Goal: Check status: Check status

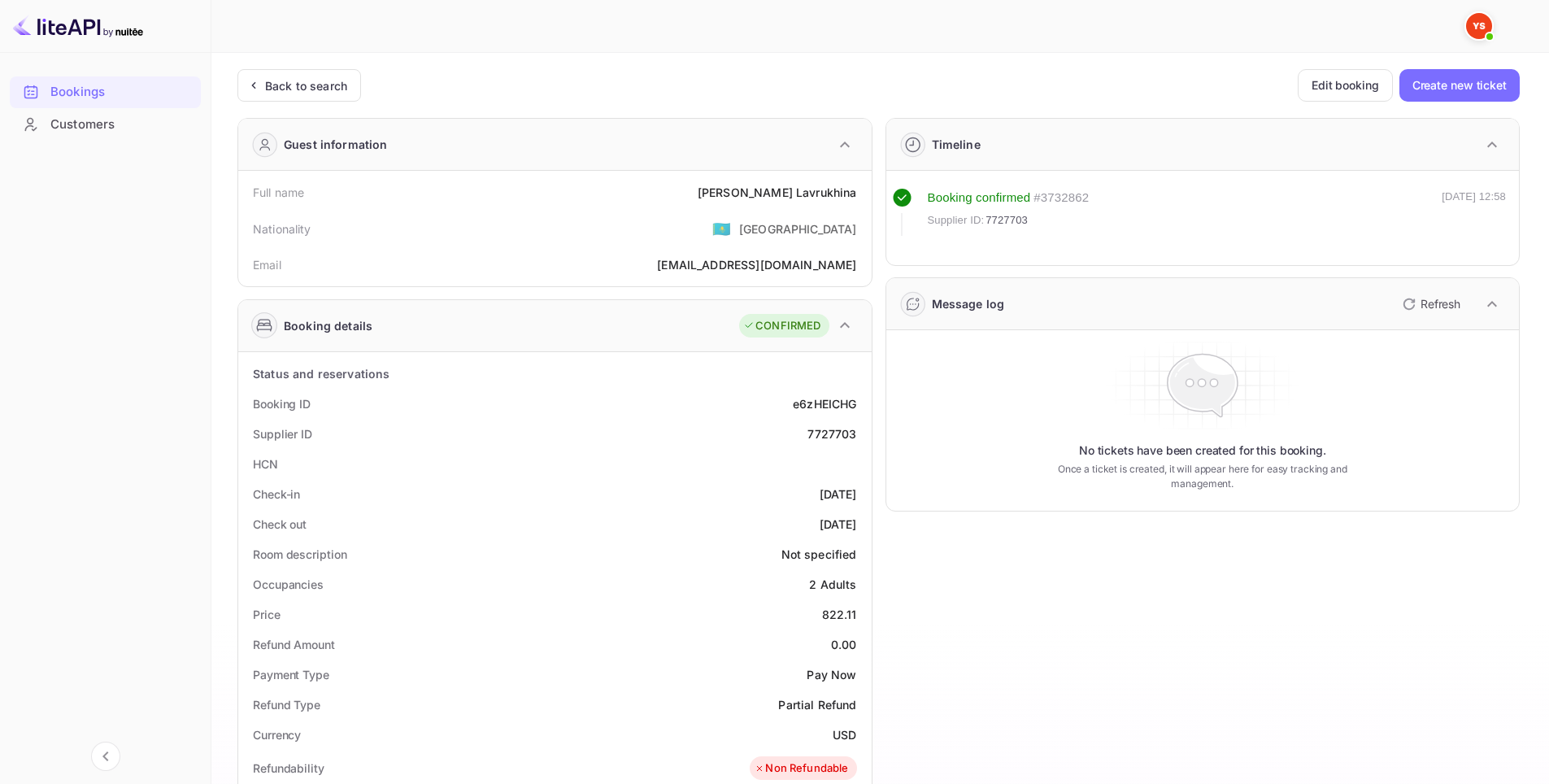
click at [346, 103] on div "Back to search Edit booking Create new ticket Guest information Full name [PERS…" at bounding box center [878, 665] width 1282 height 1191
click at [342, 98] on div "Back to search" at bounding box center [299, 86] width 124 height 32
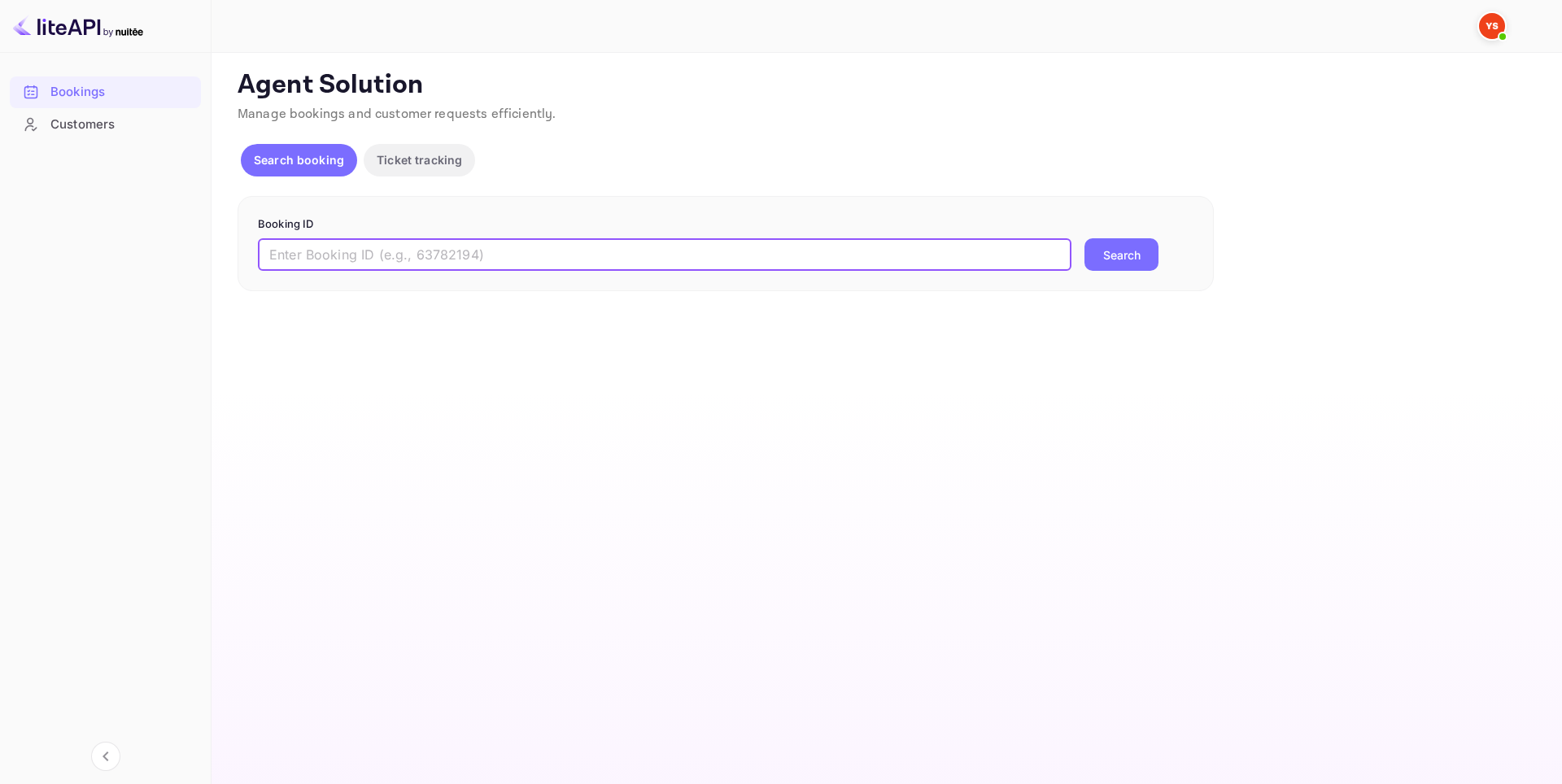
click at [500, 254] on input "text" at bounding box center [664, 254] width 813 height 32
paste input "8940914"
type input "8940914"
click at [1112, 252] on button "Search" at bounding box center [1121, 254] width 74 height 32
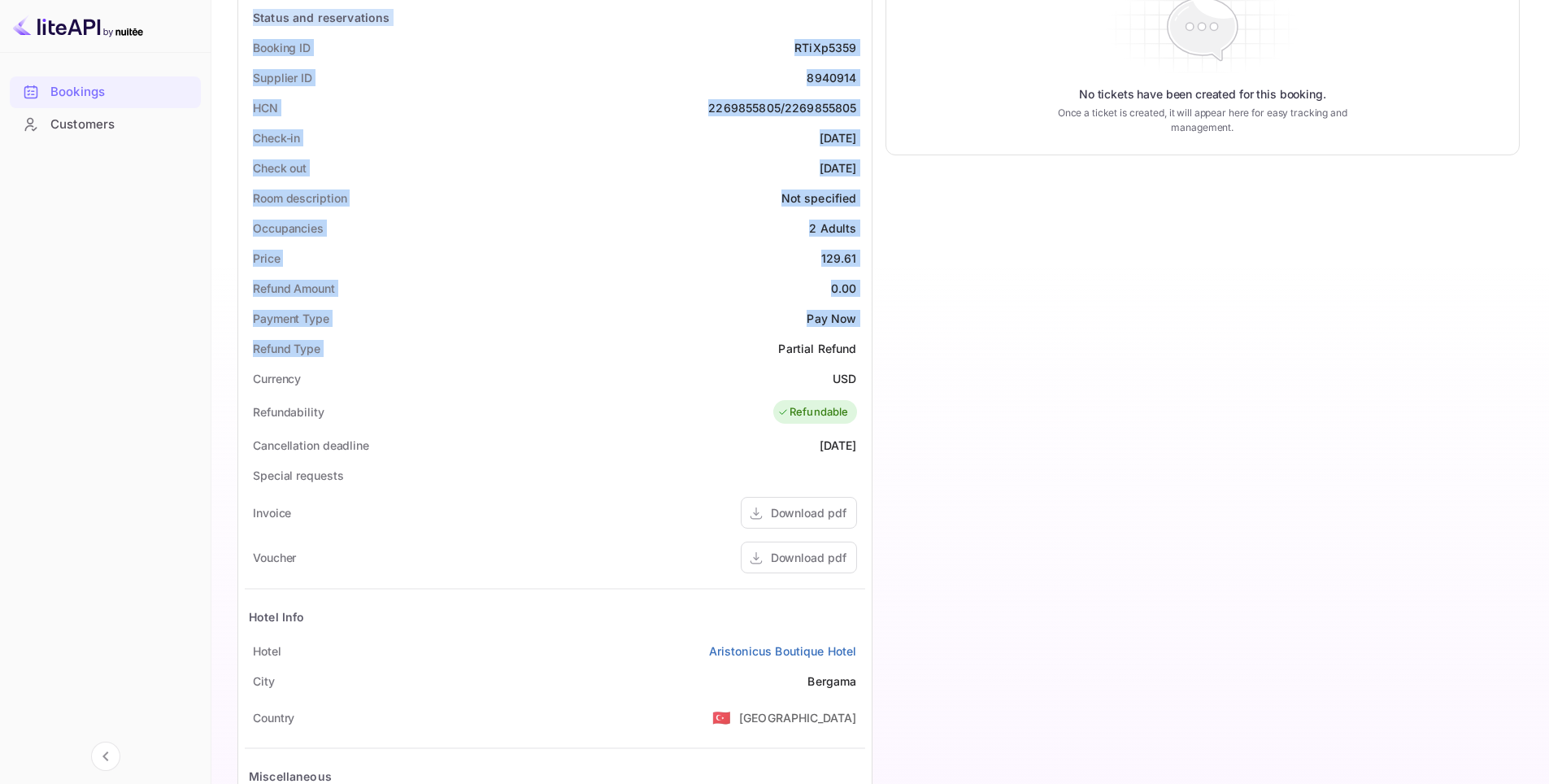
scroll to position [488, 0]
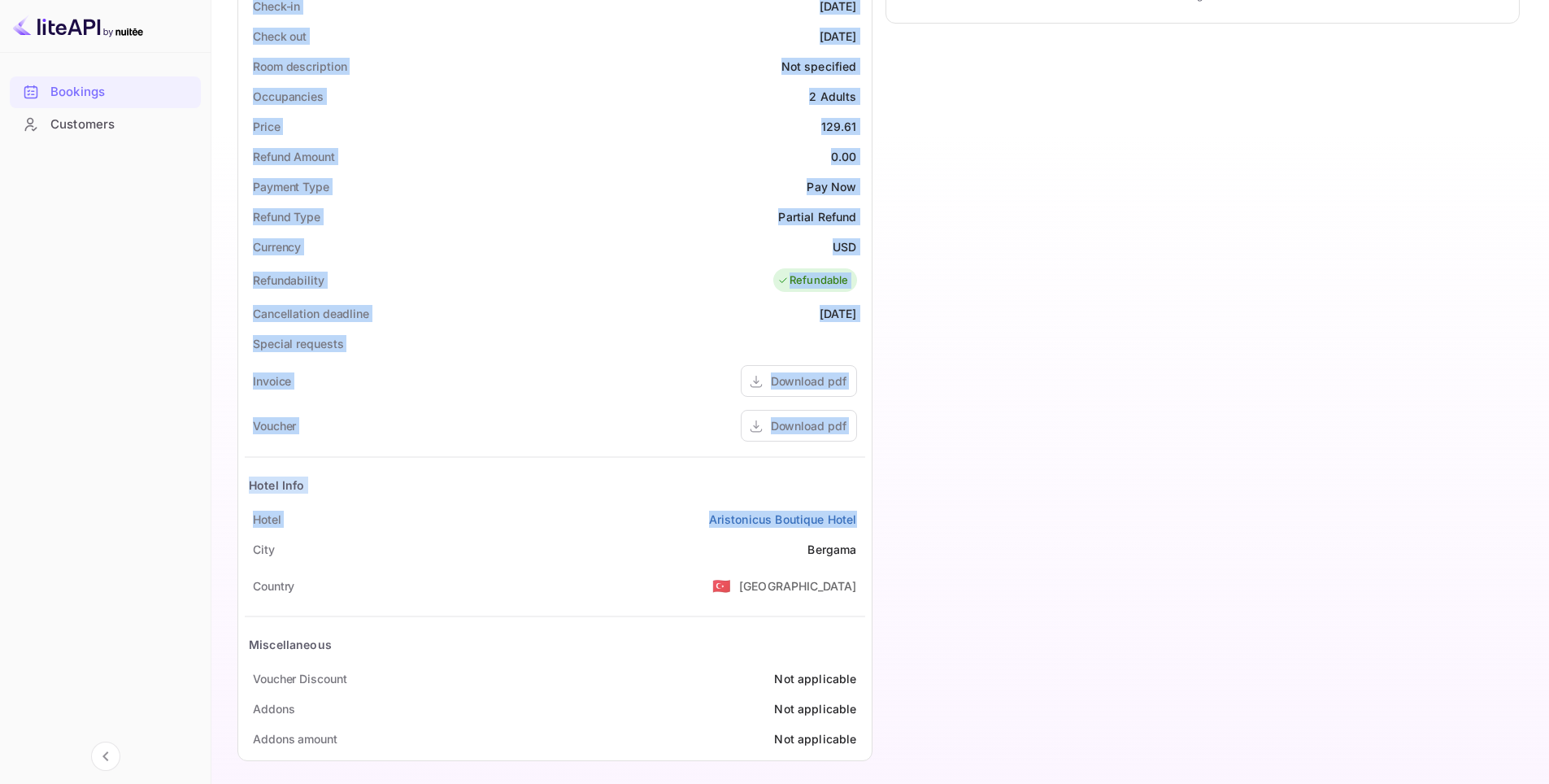
drag, startPoint x: 224, startPoint y: 182, endPoint x: 867, endPoint y: 511, distance: 722.3
click at [867, 511] on div "Unsaved Changes Ticket Affiliate URL [URL][DOMAIN_NAME] Business partner name N…" at bounding box center [871, 168] width 1319 height 1207
copy div "Full name [PERSON_NAME] Nationality 🇰🇿 [DEMOGRAPHIC_DATA] Email [EMAIL_ADDRESS]…"
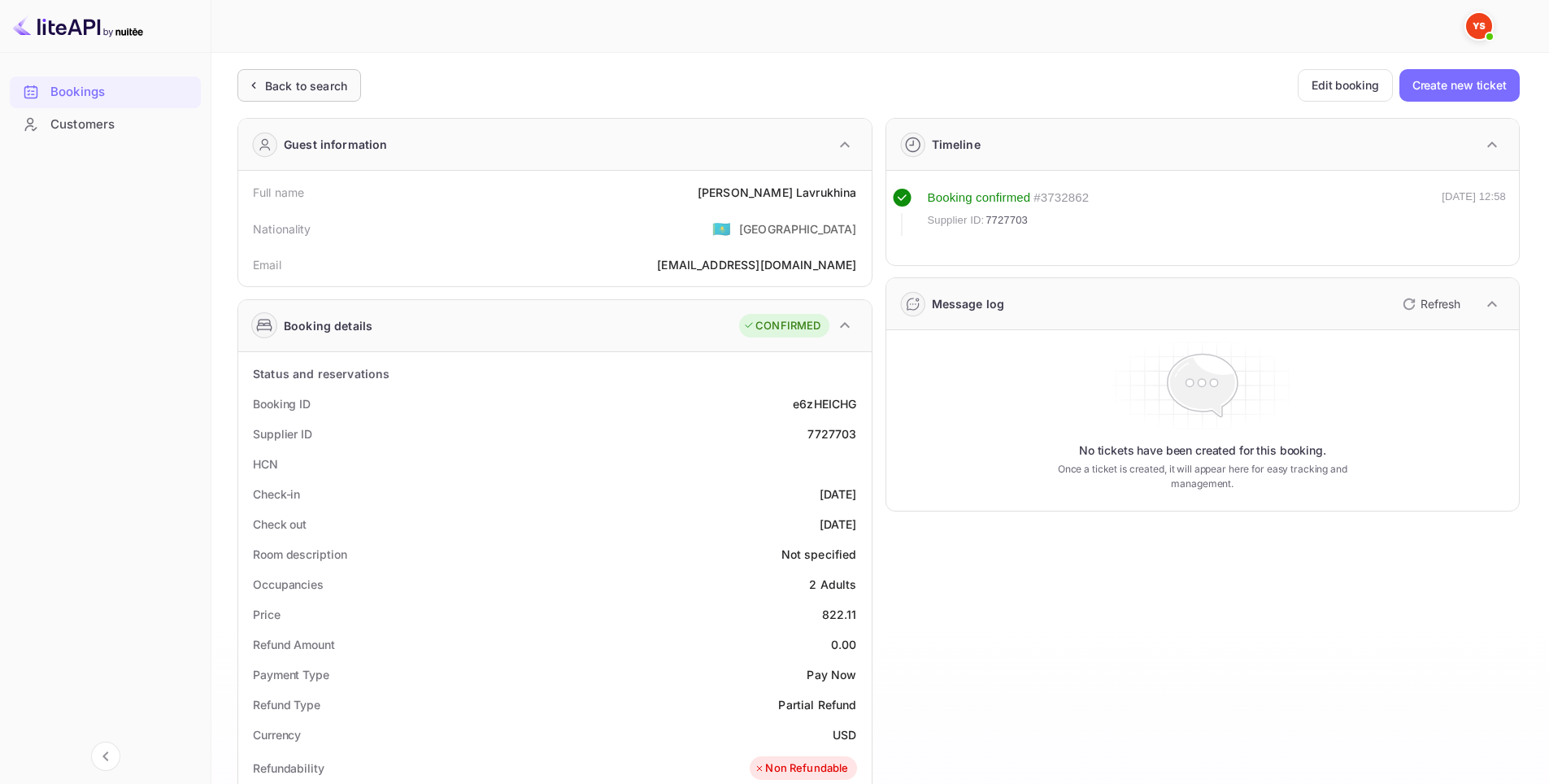
click at [328, 96] on div "Back to search" at bounding box center [299, 86] width 124 height 32
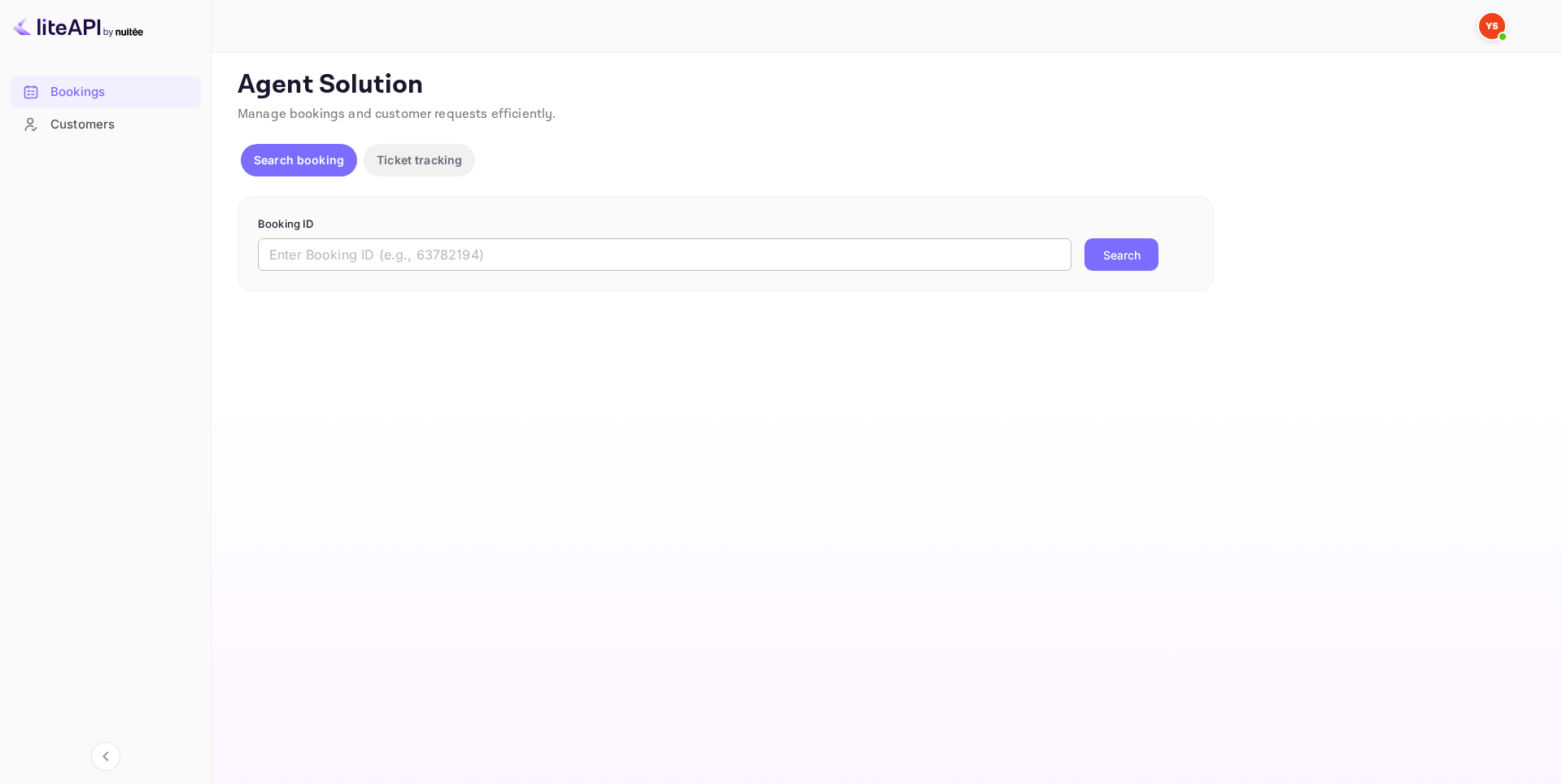
click at [667, 259] on input "text" at bounding box center [664, 254] width 813 height 32
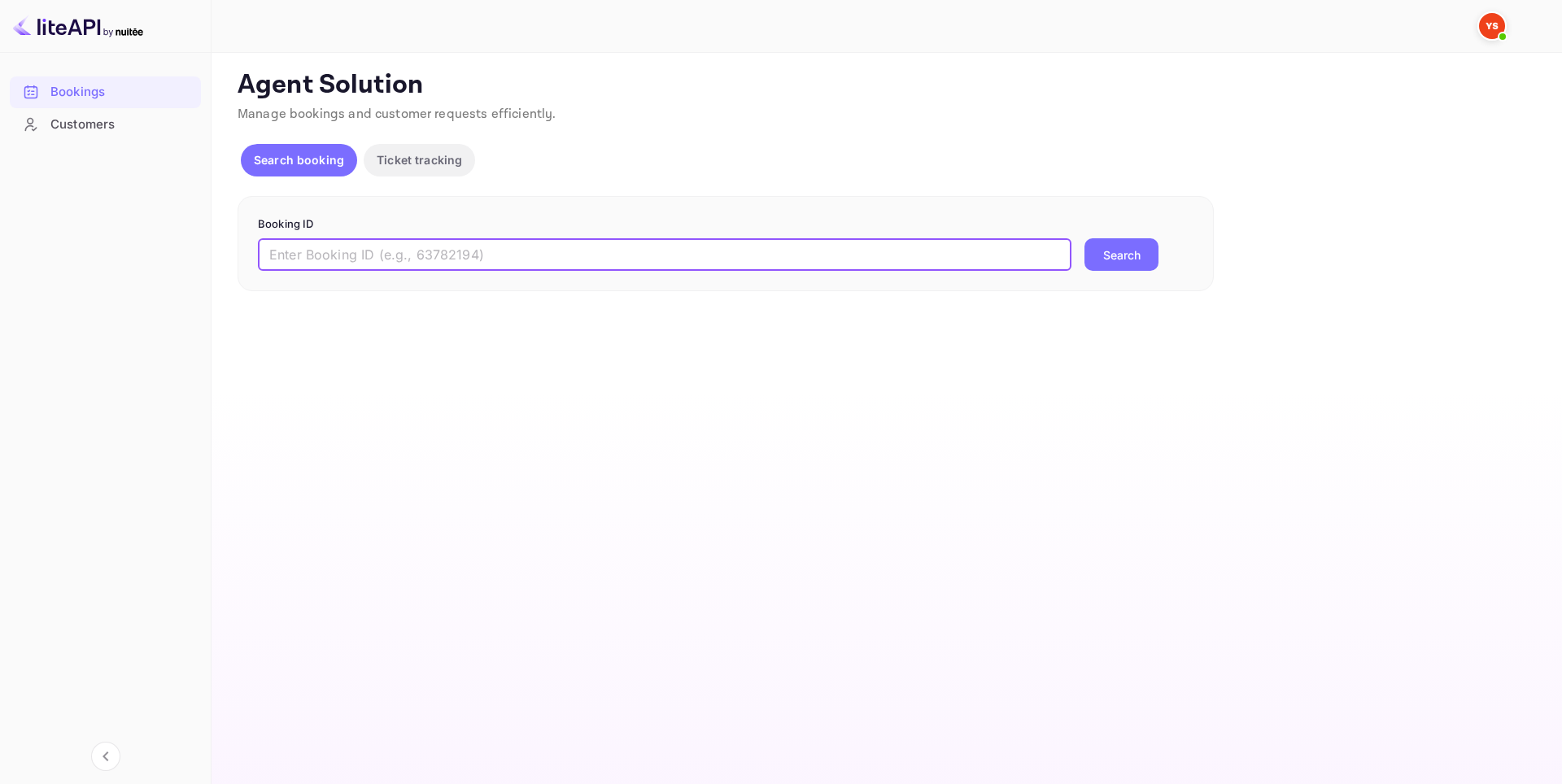
paste input "9415812"
type input "9415812"
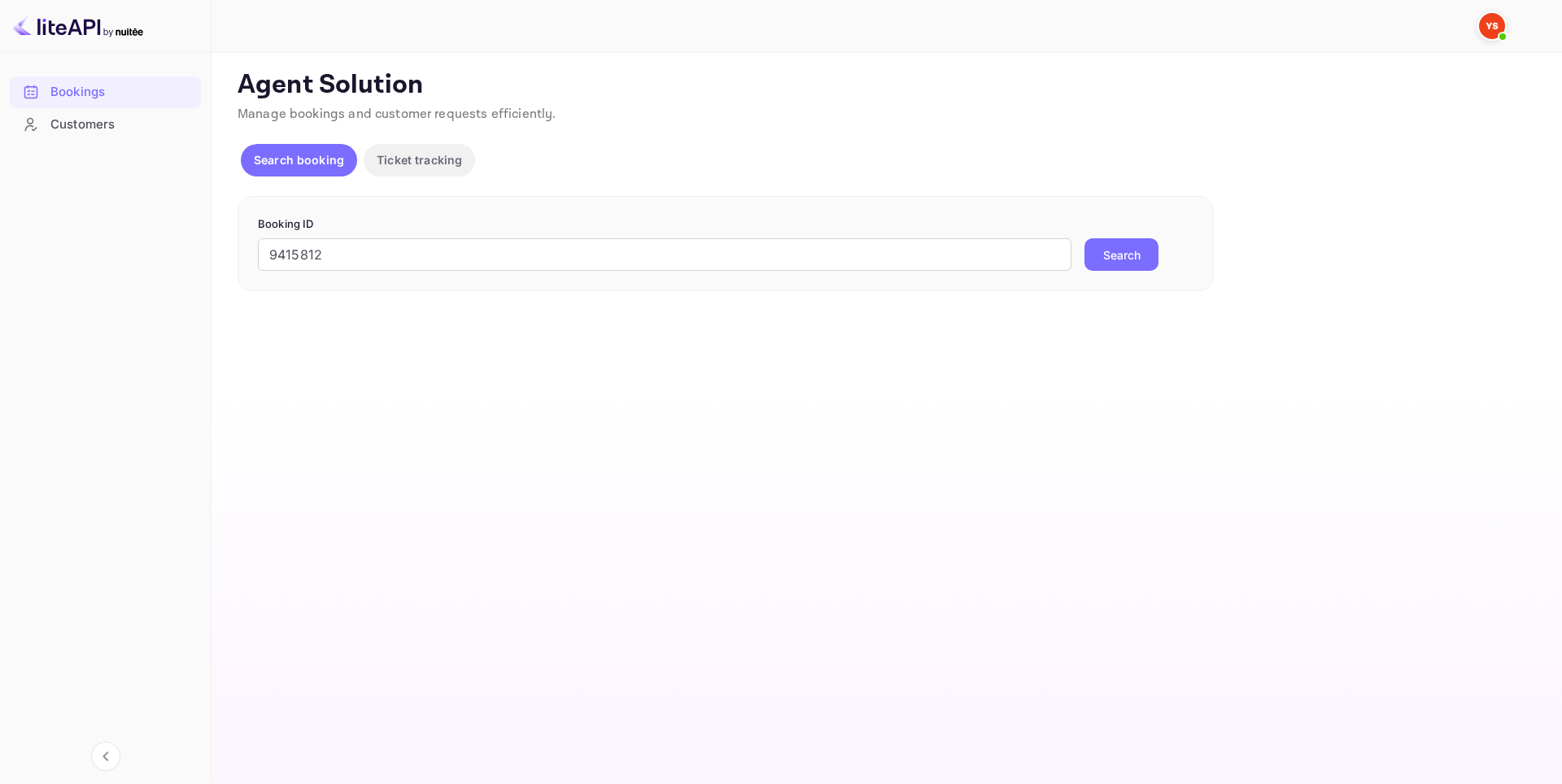
click at [1116, 248] on button "Search" at bounding box center [1121, 254] width 74 height 32
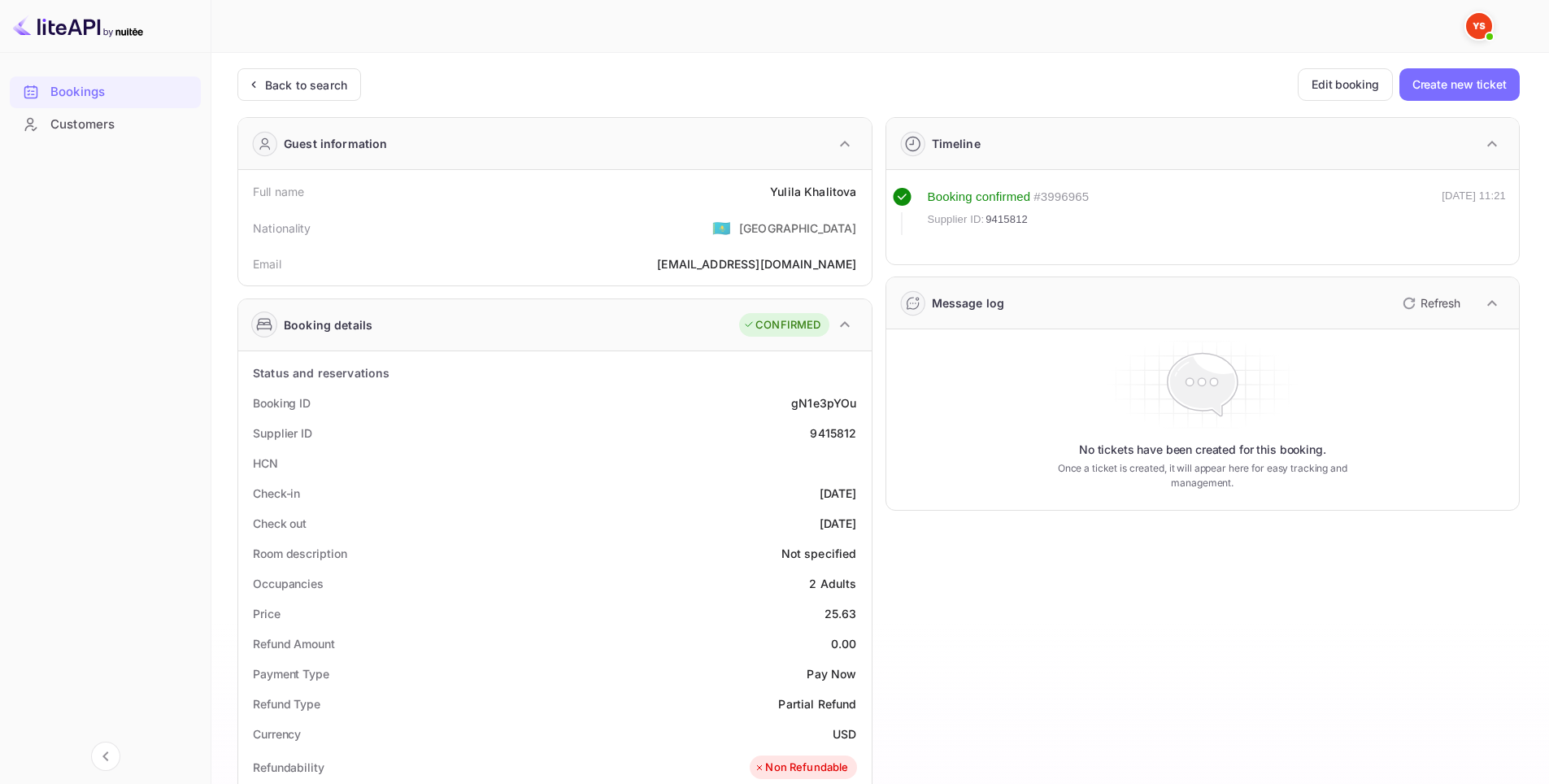
scroll to position [325, 0]
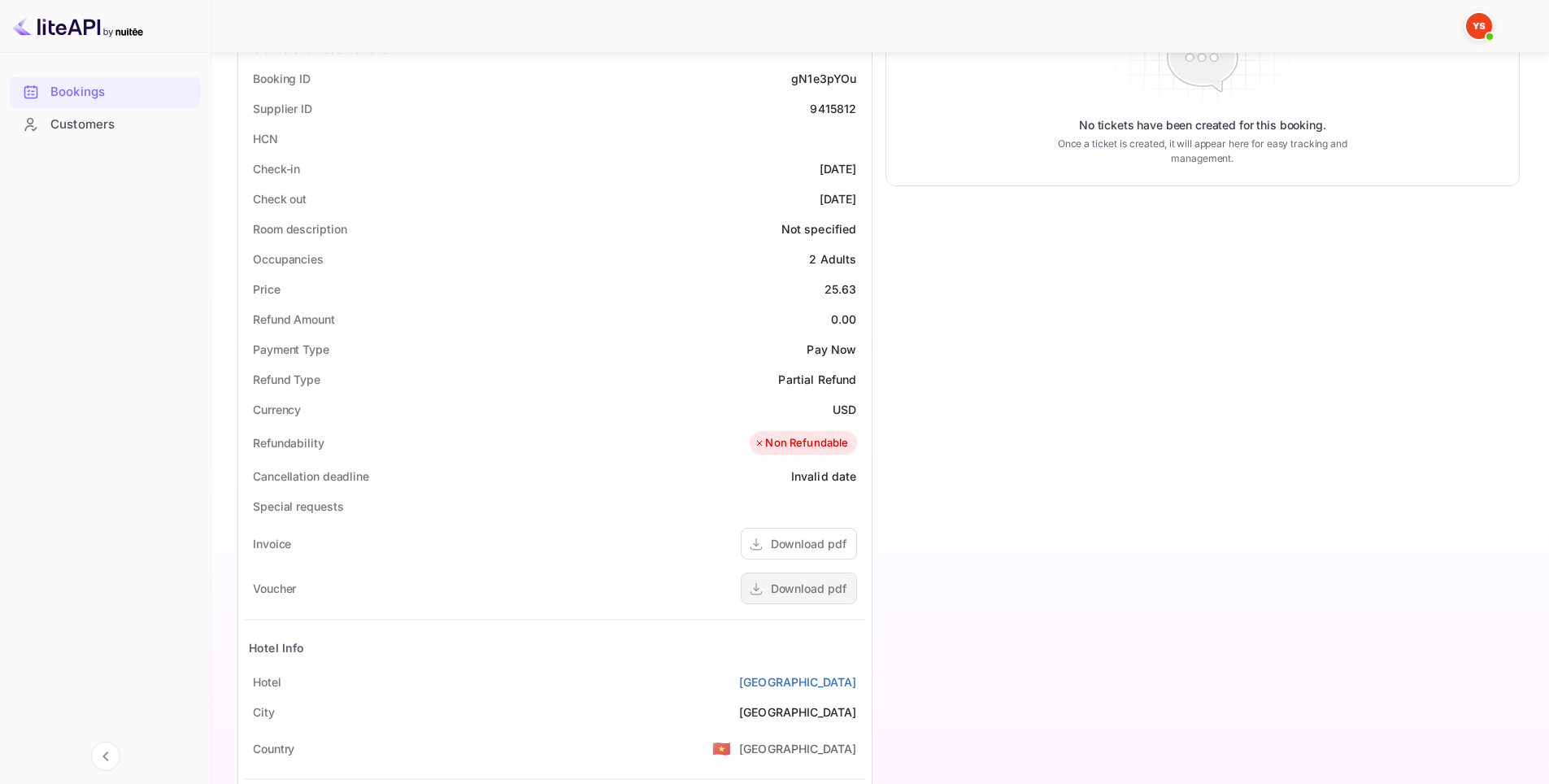
click at [795, 582] on div "Download pdf" at bounding box center [808, 588] width 75 height 17
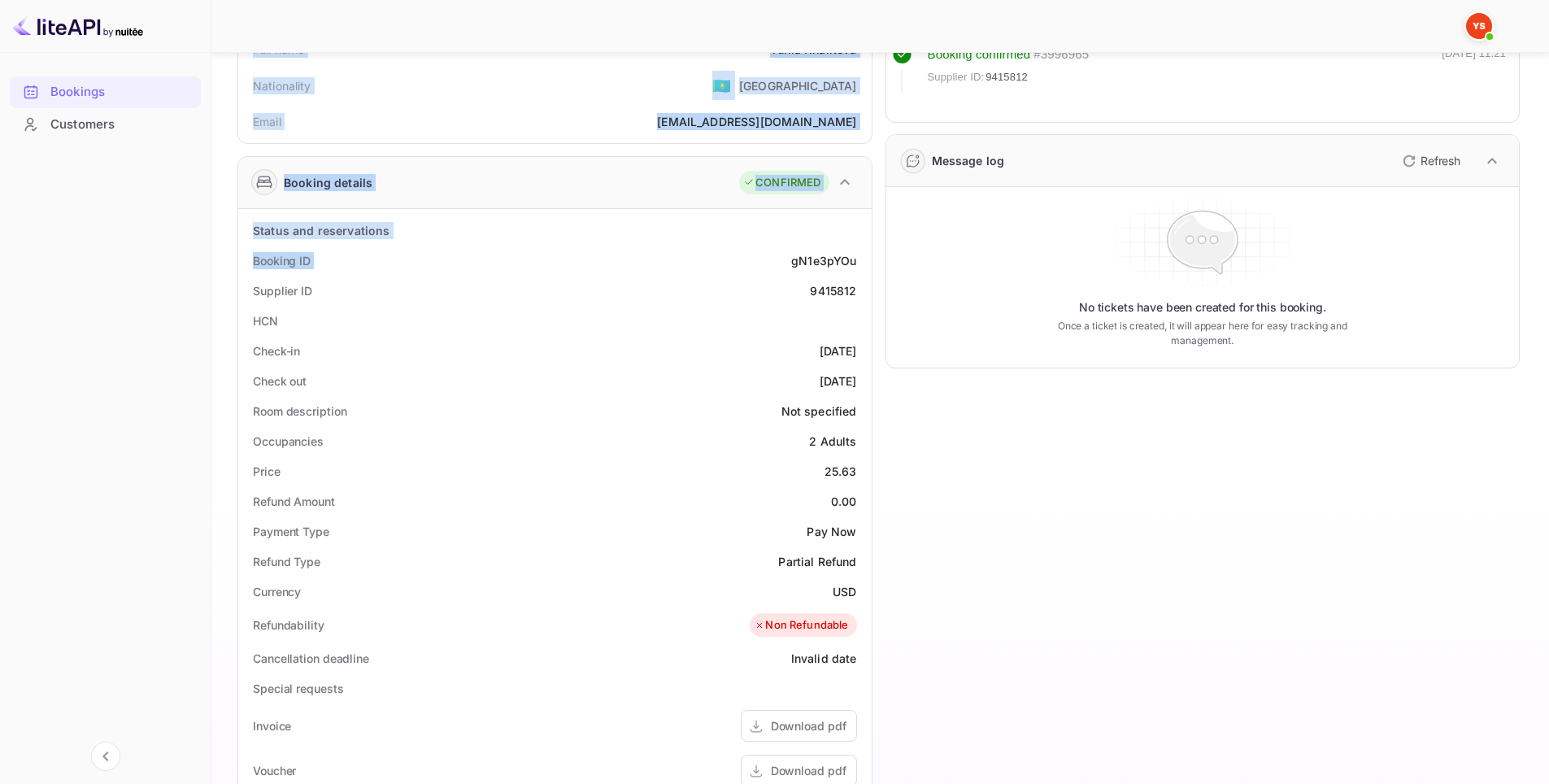
scroll to position [488, 0]
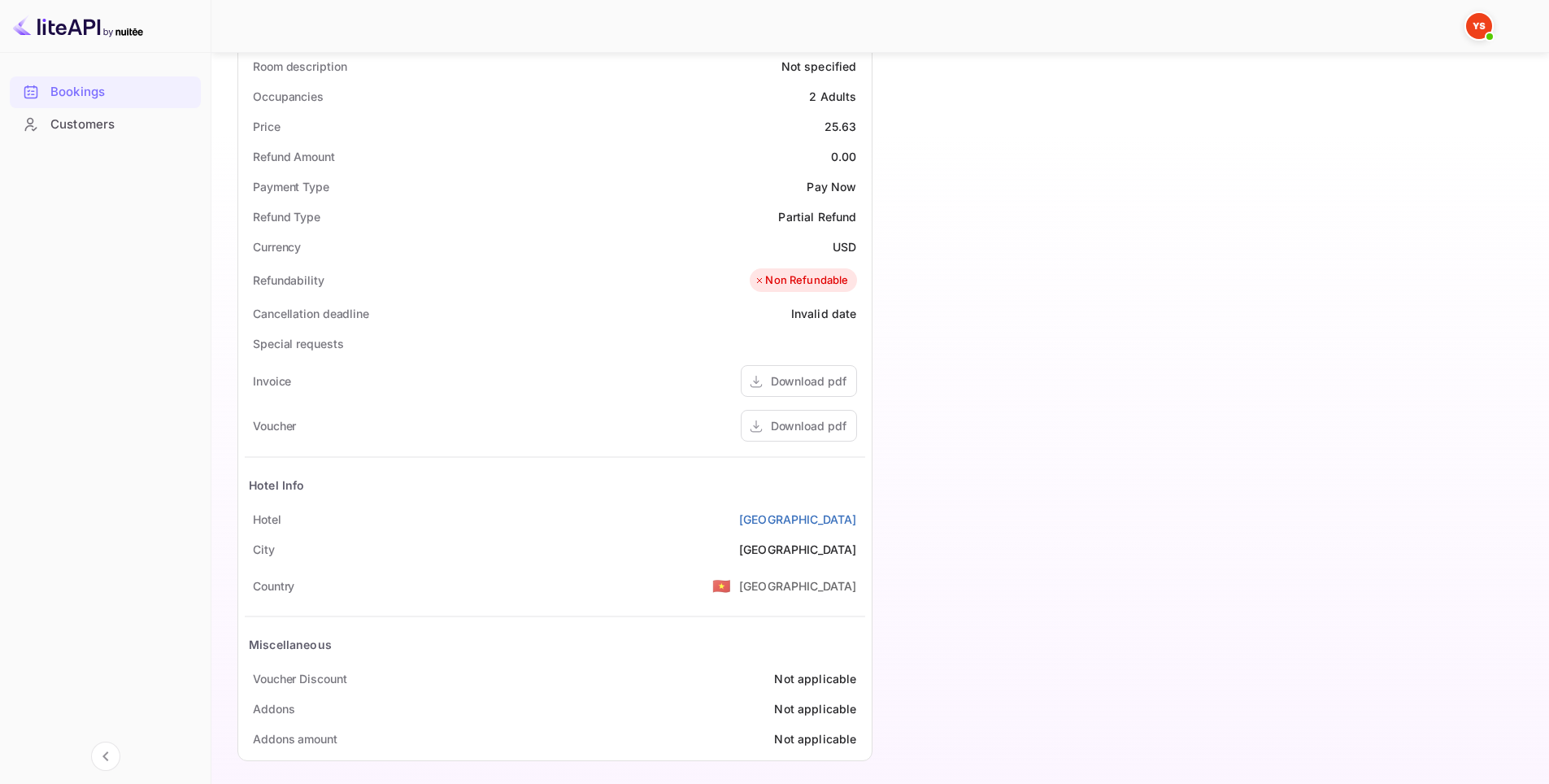
drag, startPoint x: 236, startPoint y: 190, endPoint x: 870, endPoint y: 526, distance: 717.5
click at [870, 526] on div "Ticket Affiliate URL https://www.nuitee.com/ Business partner name Nuitee Trave…" at bounding box center [881, 176] width 1299 height 1191
copy div "Full name Yulila Khalitova Nationality 🇰🇿 Kazakhstan Email khalitova.yulia@mail…"
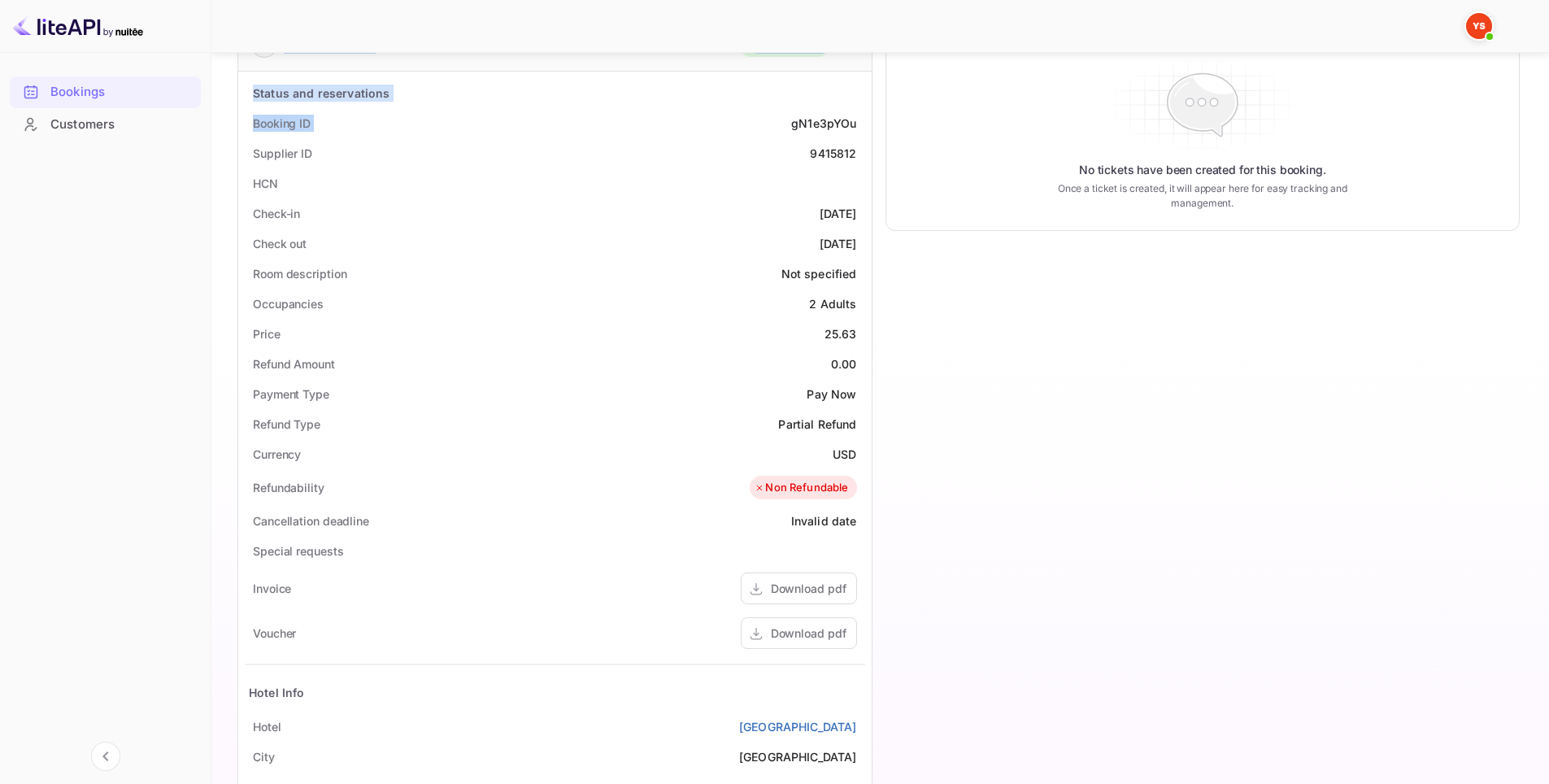
scroll to position [163, 0]
